Goal: Check status: Check status

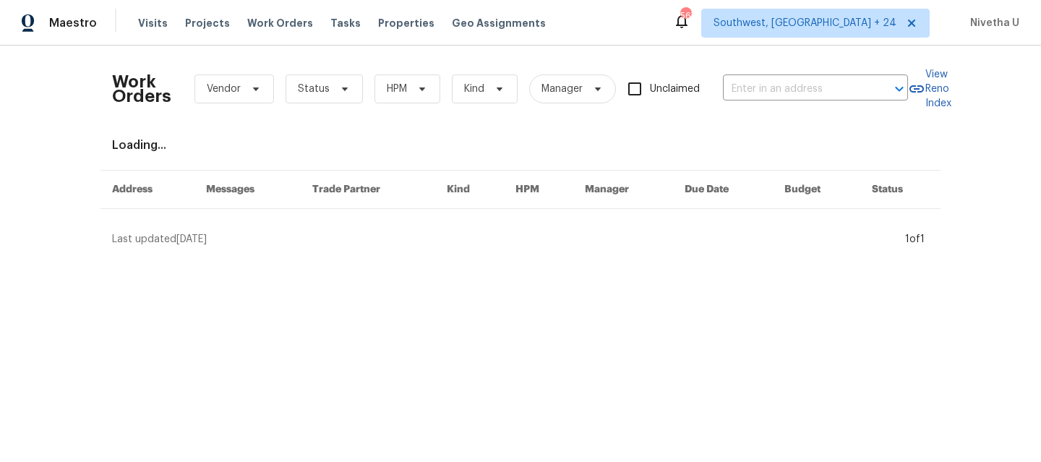
click at [751, 101] on div "Work Orders Vendor Status HPM Kind Manager Unclaimed ​" at bounding box center [510, 89] width 796 height 64
click at [745, 93] on input "text" at bounding box center [795, 89] width 145 height 22
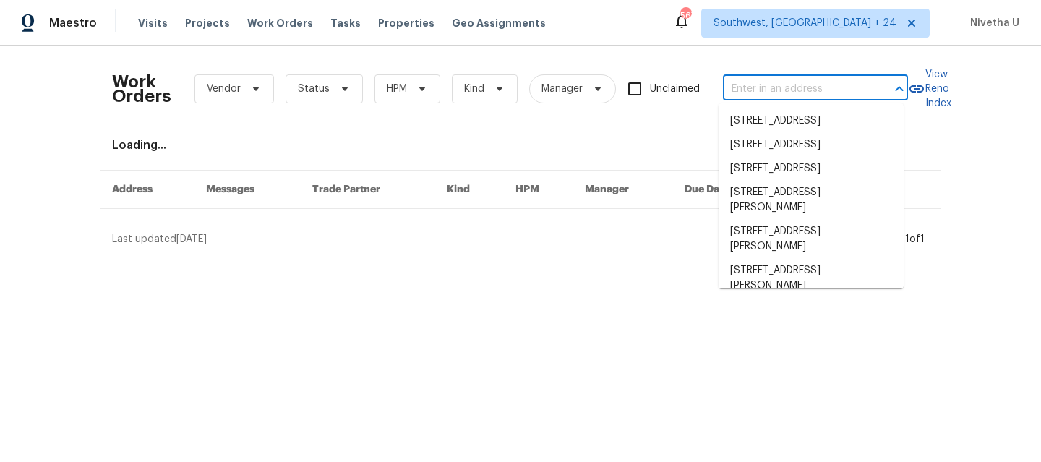
paste input "[STREET_ADDRESS][PERSON_NAME]"
type input "[STREET_ADDRESS][PERSON_NAME]"
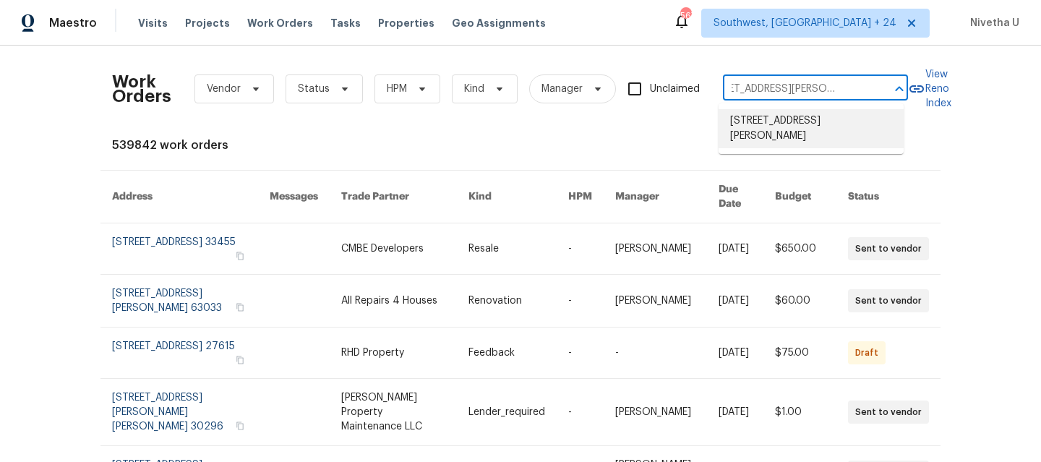
click at [771, 126] on li "[STREET_ADDRESS][PERSON_NAME]" at bounding box center [811, 128] width 185 height 39
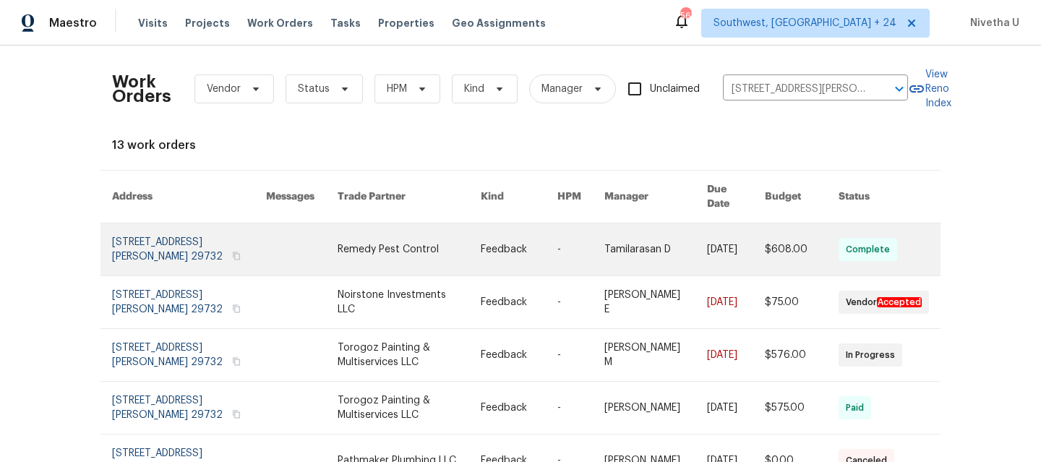
click at [158, 231] on link at bounding box center [189, 249] width 154 height 52
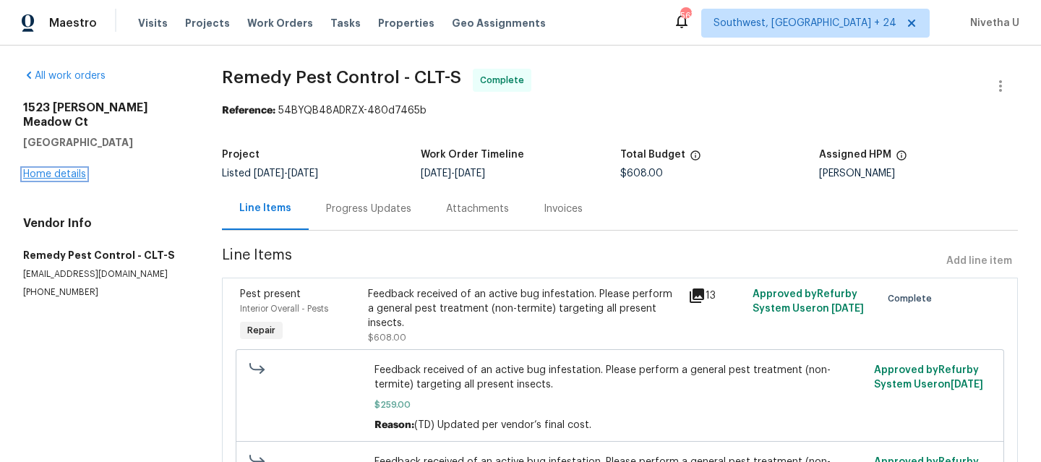
click at [59, 169] on link "Home details" at bounding box center [54, 174] width 63 height 10
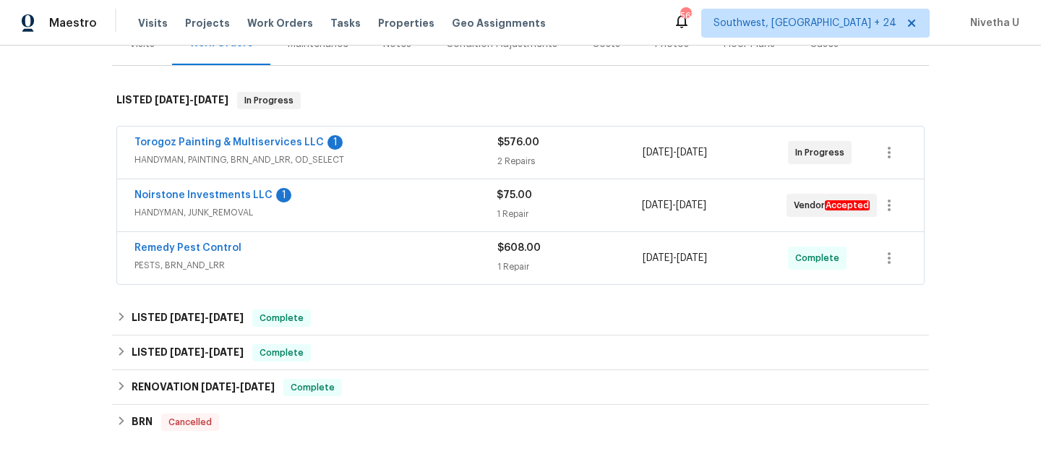
scroll to position [199, 0]
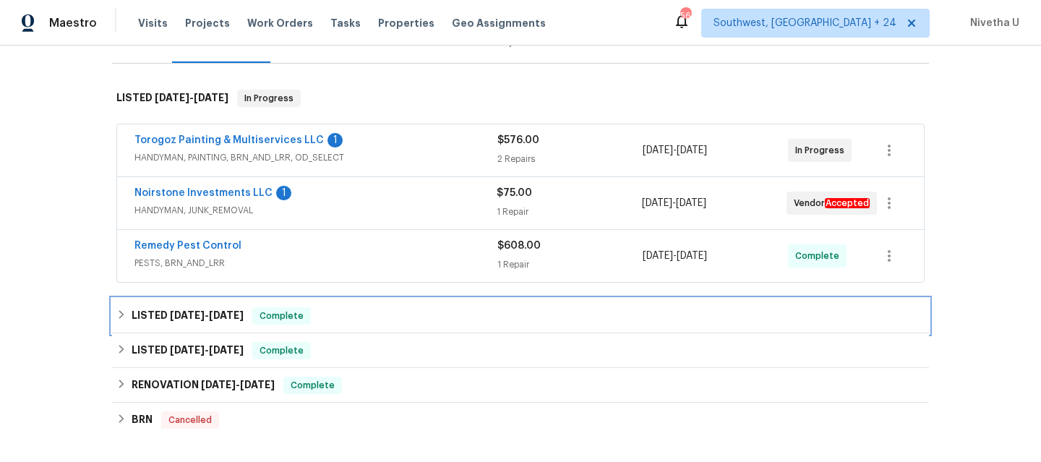
click at [314, 319] on div "LISTED [DATE] - [DATE] Complete" at bounding box center [520, 315] width 809 height 17
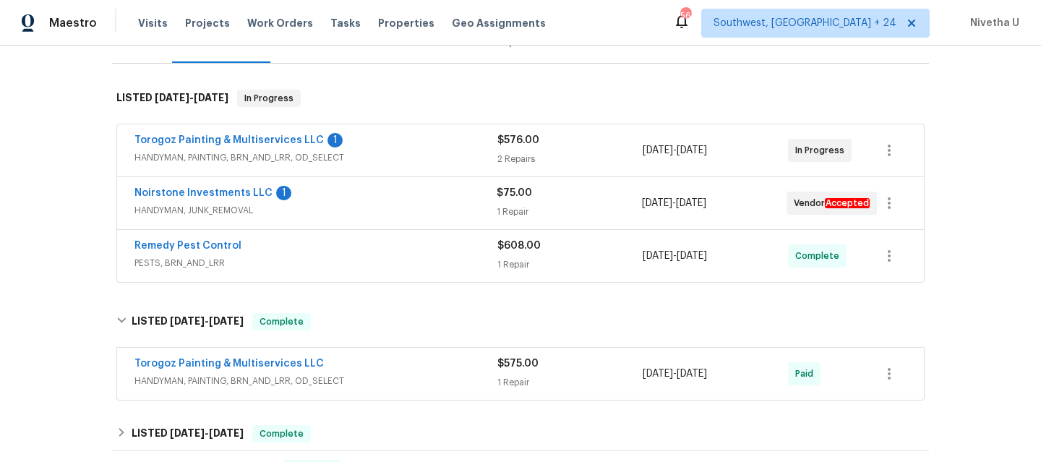
click at [351, 259] on span "PESTS, BRN_AND_LRR" at bounding box center [316, 263] width 363 height 14
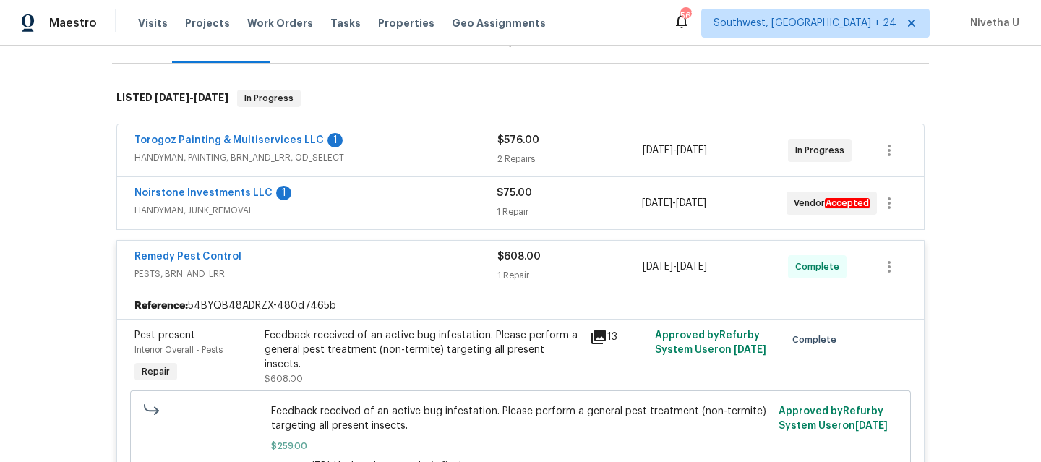
click at [375, 213] on span "HANDYMAN, JUNK_REMOVAL" at bounding box center [316, 210] width 362 height 14
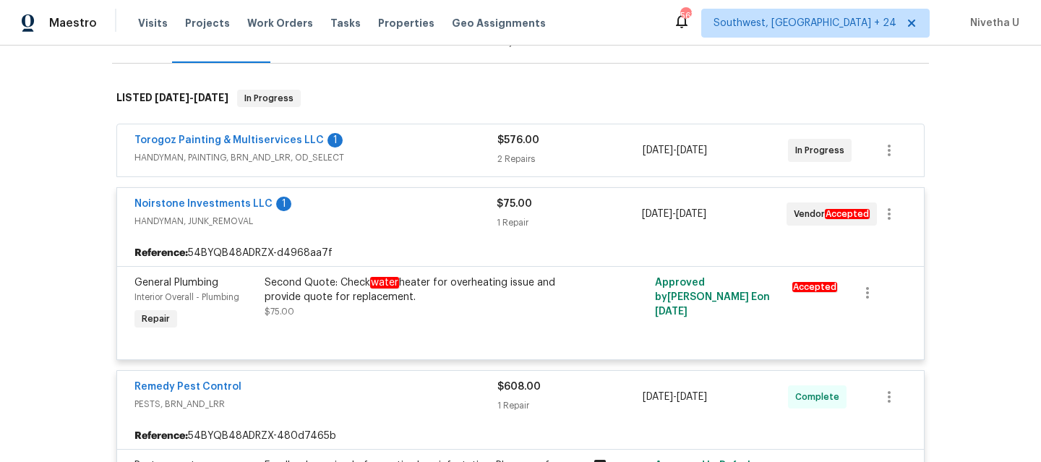
click at [399, 166] on div "Torogoz Painting & Multiservices LLC 1 HANDYMAN, PAINTING, BRN_AND_LRR, OD_SELE…" at bounding box center [316, 150] width 363 height 35
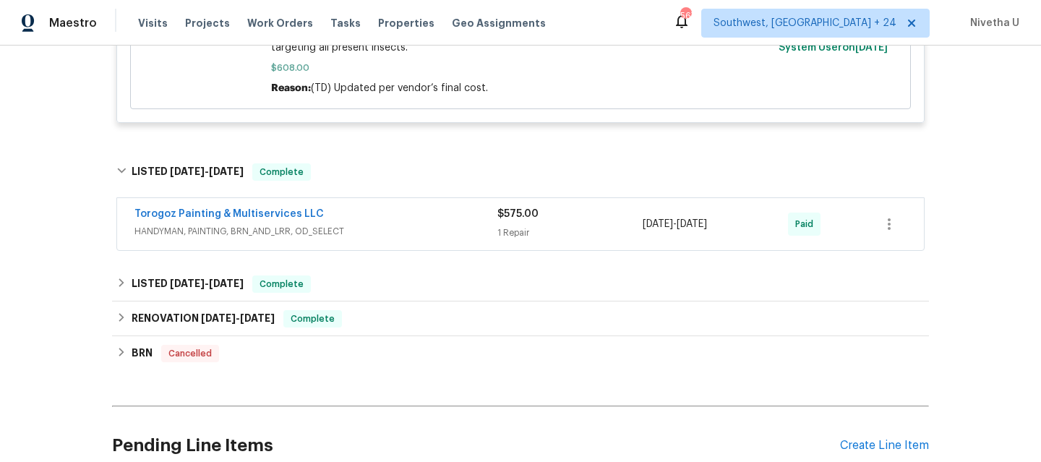
scroll to position [1310, 0]
click at [390, 229] on span "HANDYMAN, PAINTING, BRN_AND_LRR, OD_SELECT" at bounding box center [316, 230] width 363 height 14
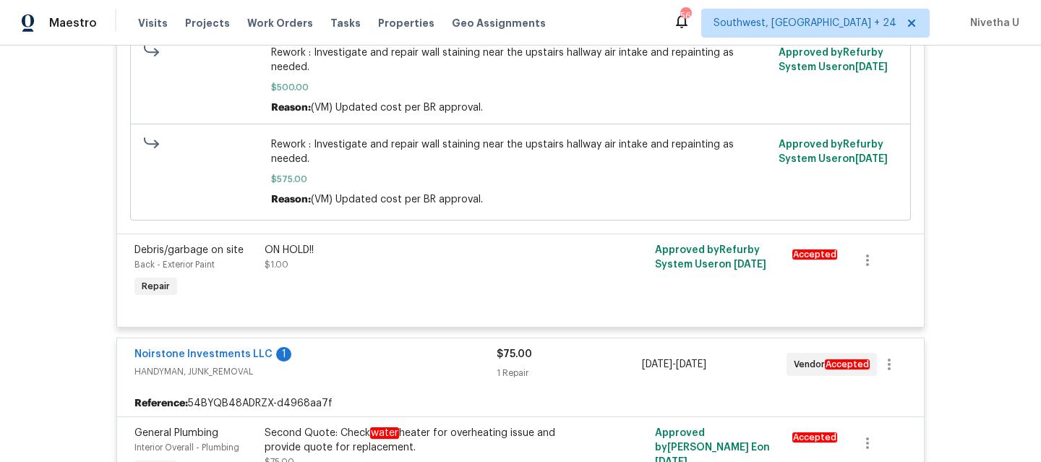
scroll to position [649, 0]
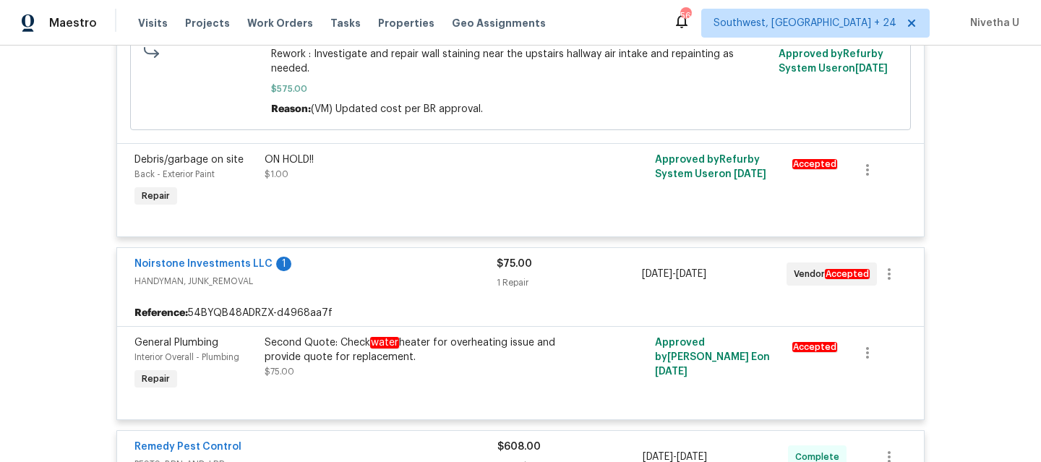
click at [399, 268] on div "Noirstone Investments LLC 1" at bounding box center [316, 265] width 362 height 17
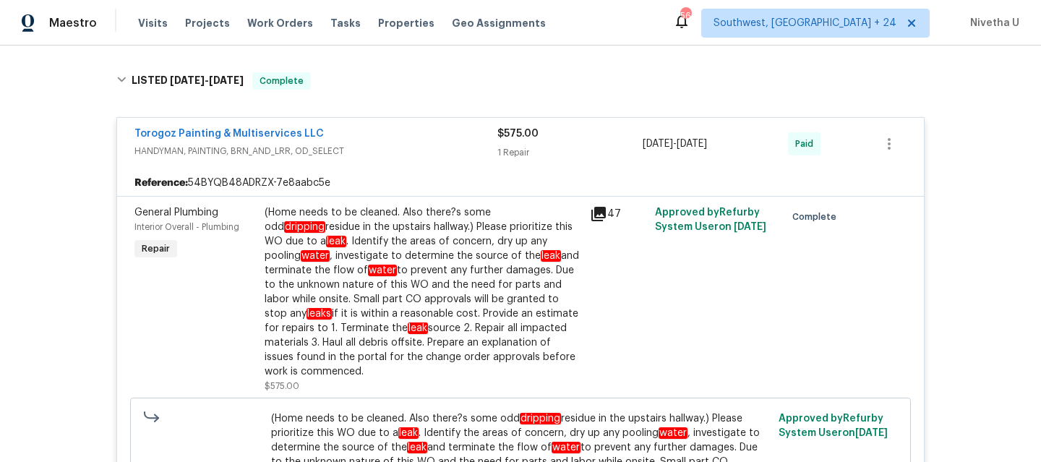
scroll to position [1206, 0]
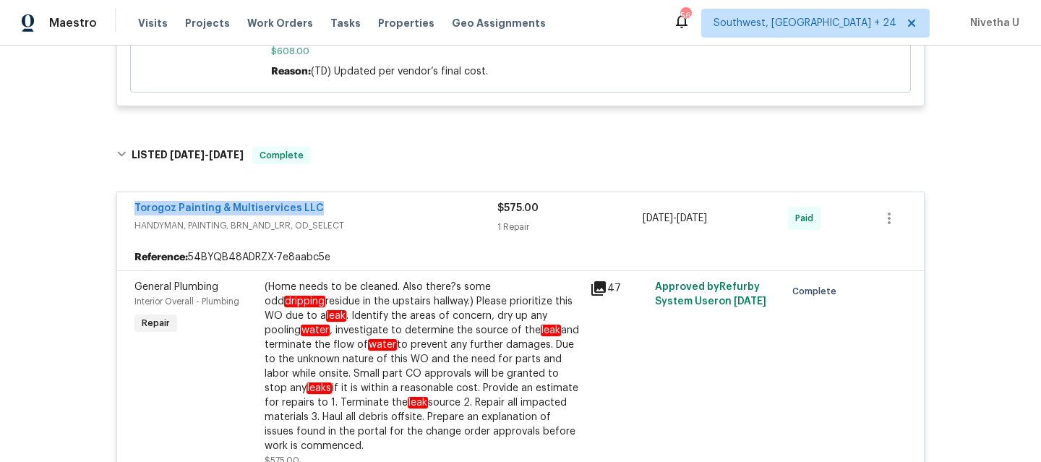
click at [388, 218] on div "Torogoz Painting & Multiservices LLC" at bounding box center [316, 209] width 363 height 17
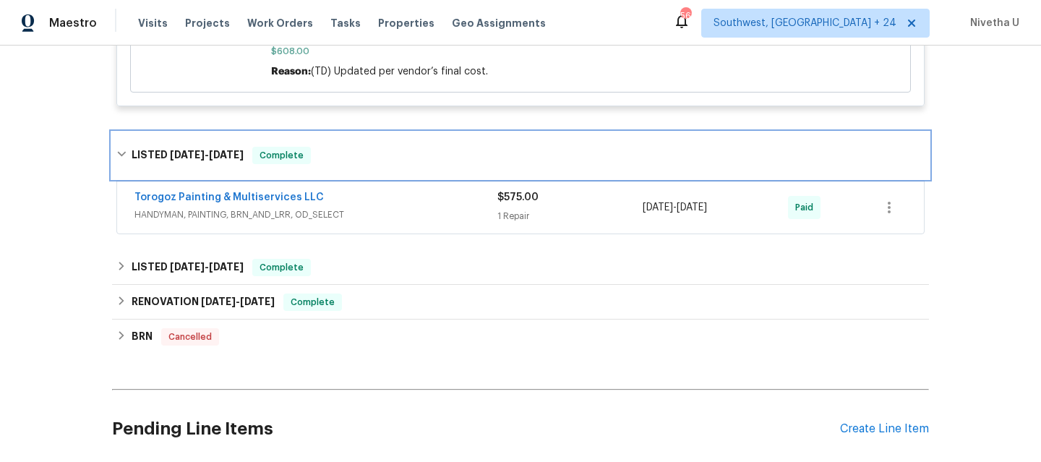
drag, startPoint x: 367, startPoint y: 169, endPoint x: 369, endPoint y: 262, distance: 92.6
click at [367, 170] on div "LISTED [DATE] - [DATE] Complete" at bounding box center [520, 155] width 817 height 46
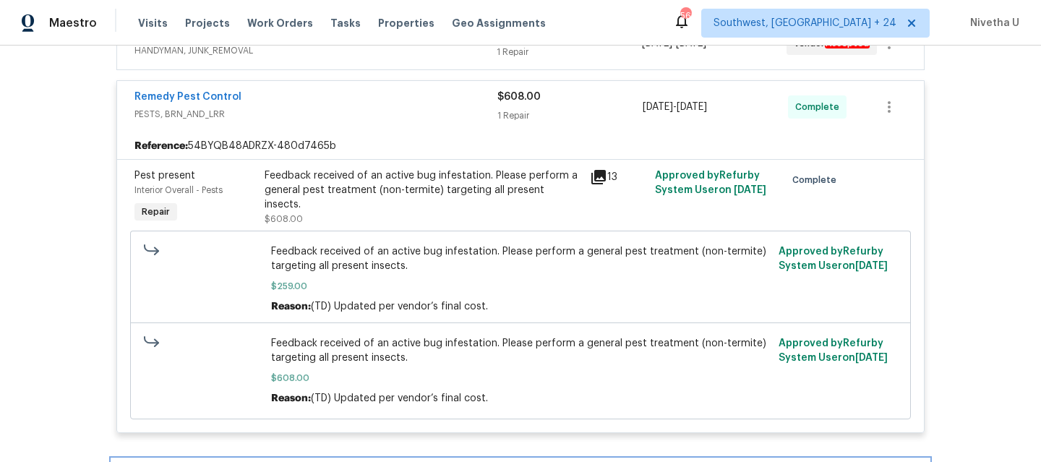
scroll to position [893, 0]
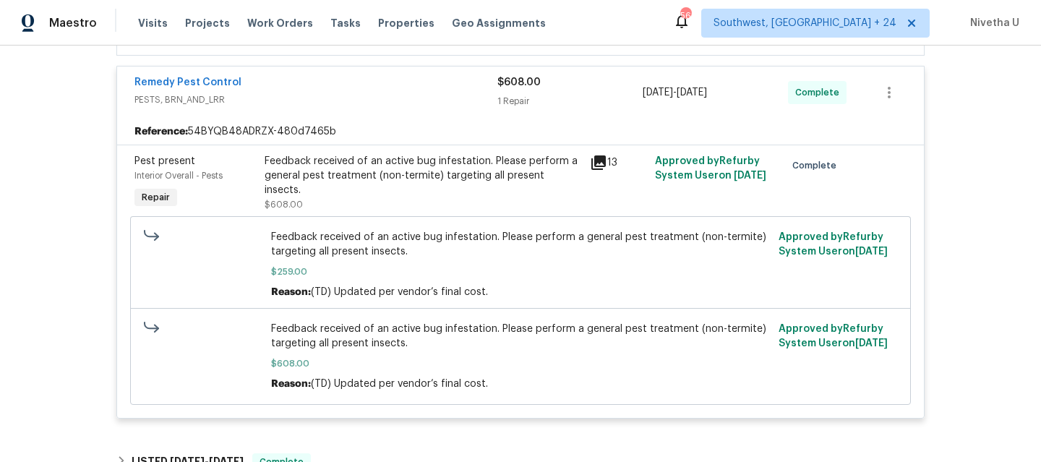
click at [297, 178] on div "Feedback received of an active bug infestation. Please perform a general pest t…" at bounding box center [423, 175] width 317 height 43
drag, startPoint x: 260, startPoint y: 180, endPoint x: 433, endPoint y: 180, distance: 173.6
click at [433, 180] on div "Feedback received of an active bug infestation. Please perform a general pest t…" at bounding box center [423, 175] width 317 height 43
copy div "general pest treatment (non-termite)"
drag, startPoint x: 263, startPoint y: 83, endPoint x: 84, endPoint y: 82, distance: 178.6
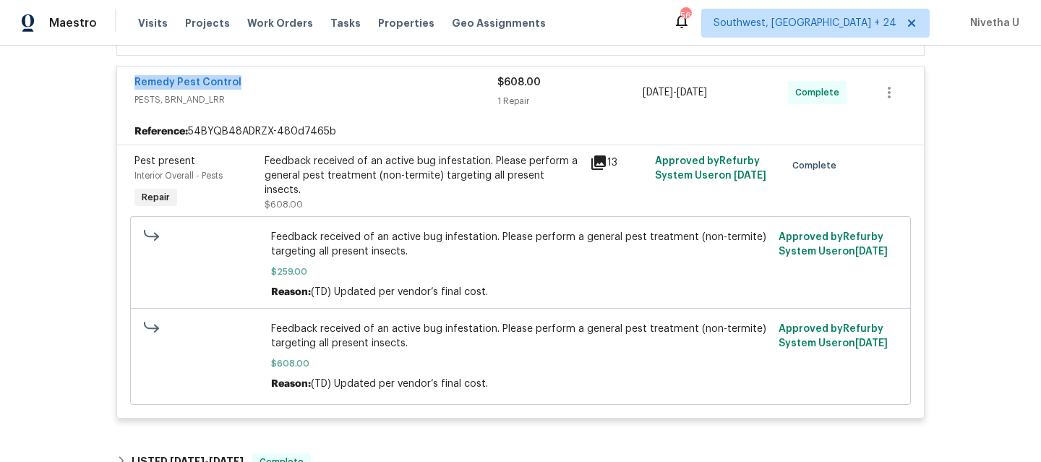
click at [83, 82] on div "Back to all projects [STREET_ADDRESS][PERSON_NAME] 3 Beds | 2 1/2 Baths | Total…" at bounding box center [520, 254] width 1041 height 417
copy link "Remedy Pest Control"
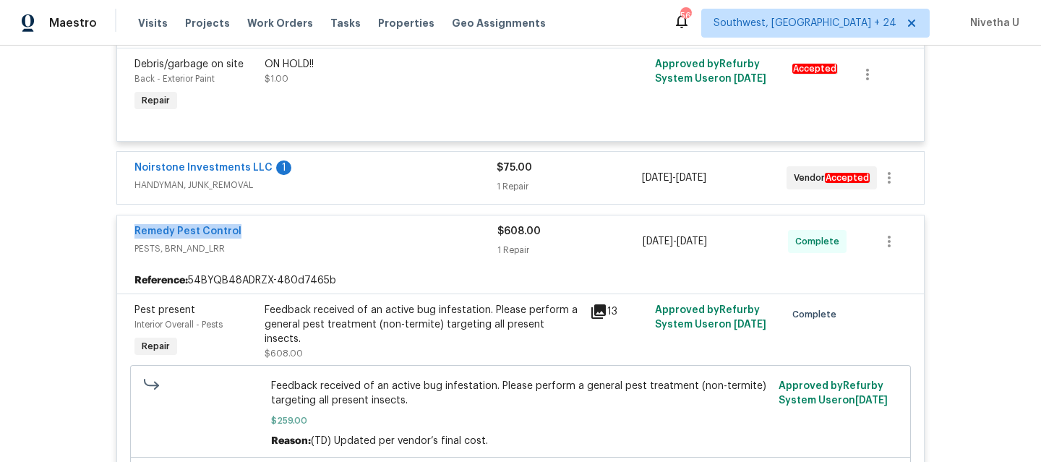
scroll to position [742, 0]
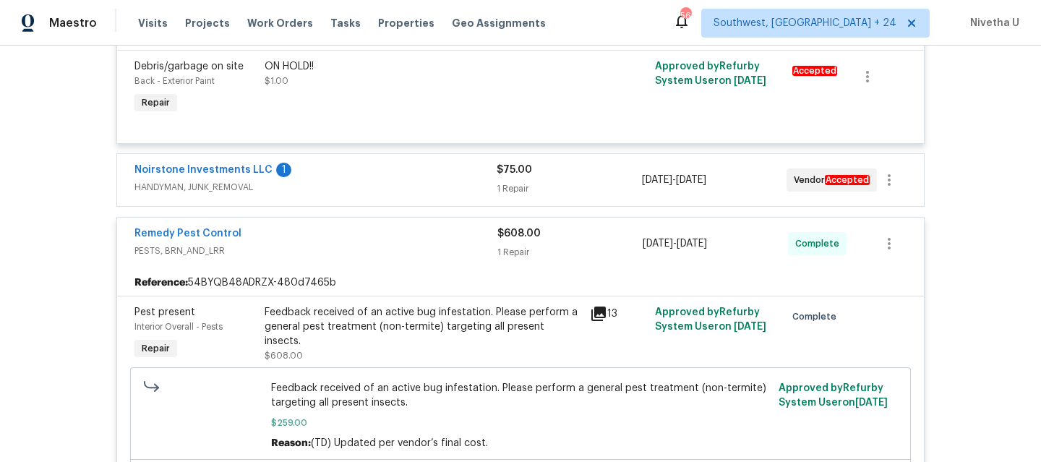
click at [348, 250] on span "PESTS, BRN_AND_LRR" at bounding box center [316, 251] width 363 height 14
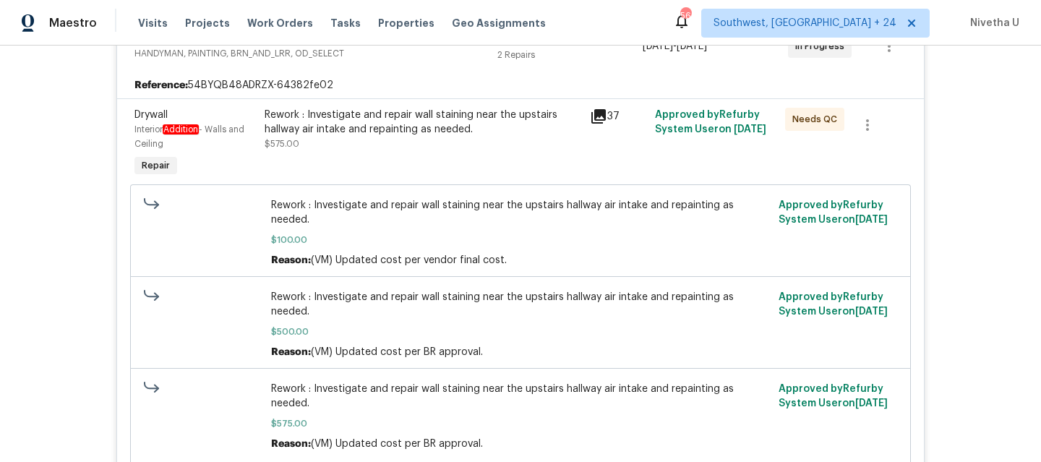
scroll to position [294, 0]
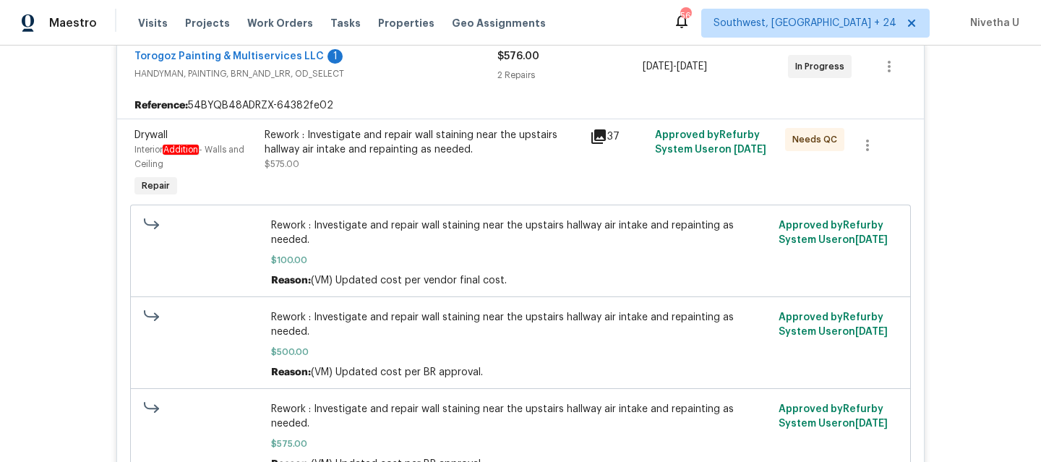
click at [432, 79] on span "HANDYMAN, PAINTING, BRN_AND_LRR, OD_SELECT" at bounding box center [316, 74] width 363 height 14
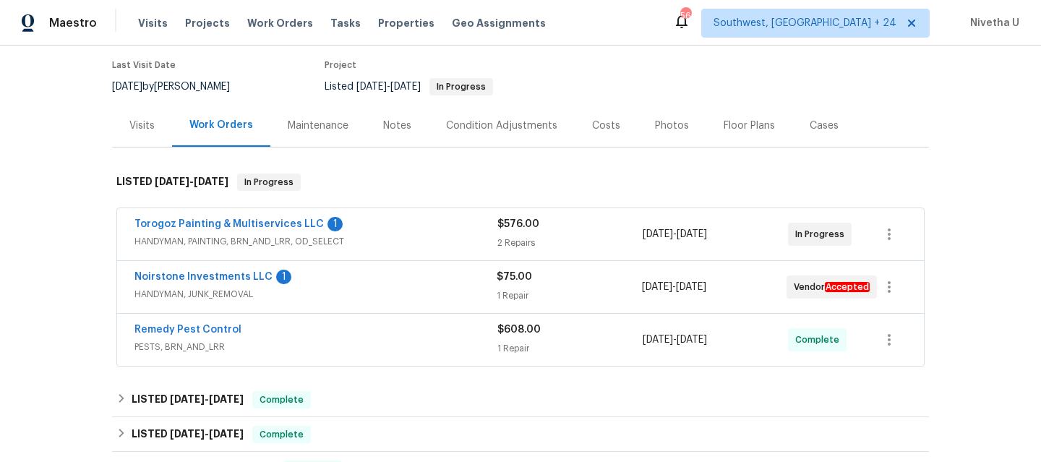
scroll to position [39, 0]
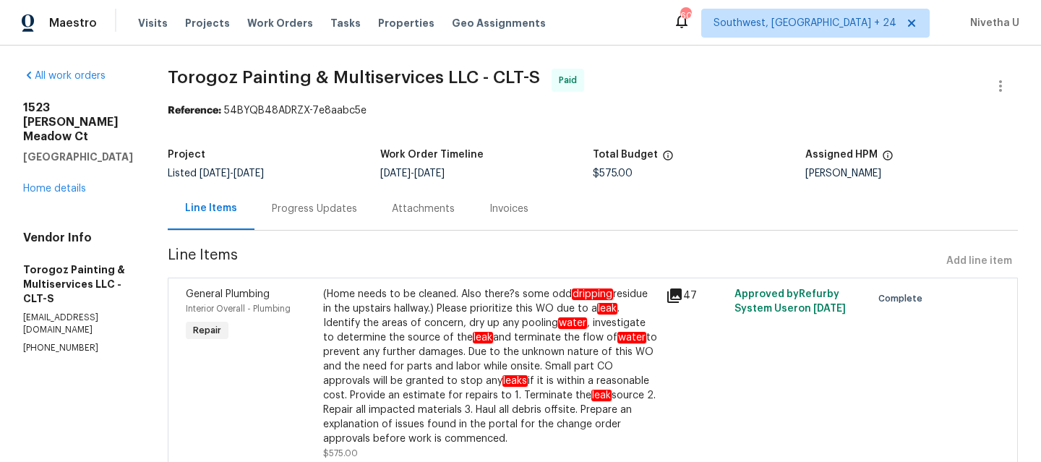
click at [351, 219] on div "Progress Updates" at bounding box center [315, 208] width 120 height 43
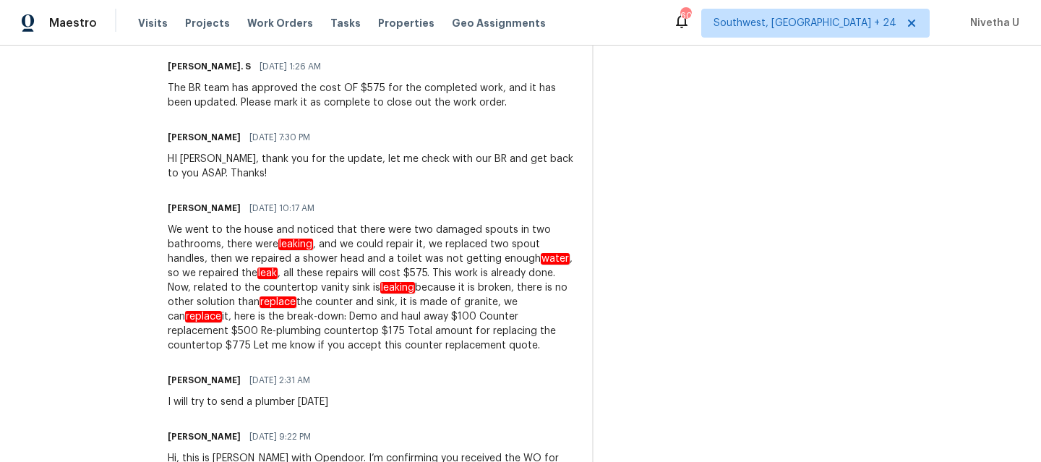
scroll to position [569, 0]
